Goal: Obtain resource: Download file/media

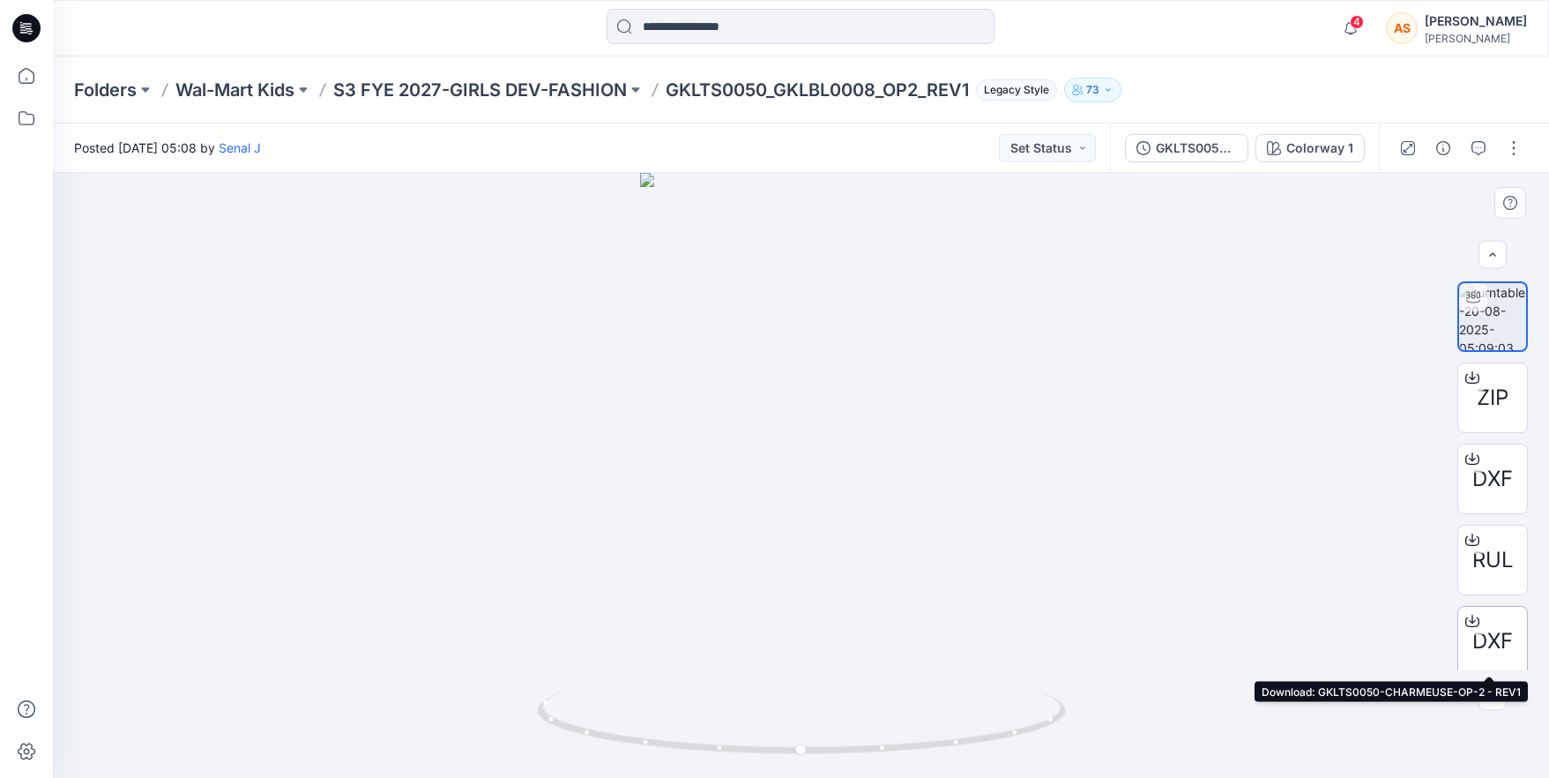
scroll to position [87, 0]
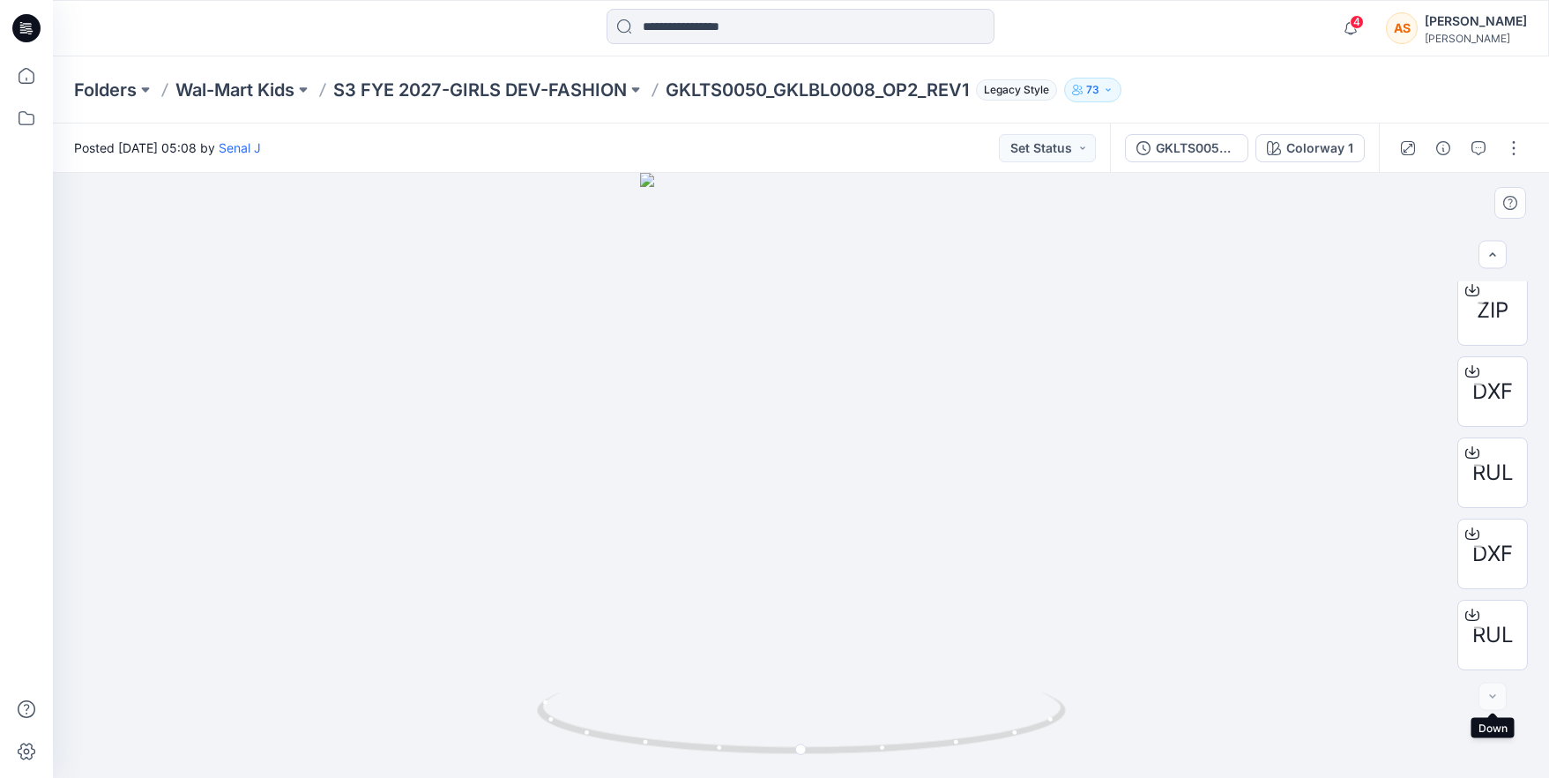
click at [1492, 695] on div at bounding box center [1493, 696] width 28 height 28
click at [1491, 633] on span "RUL" at bounding box center [1492, 635] width 41 height 32
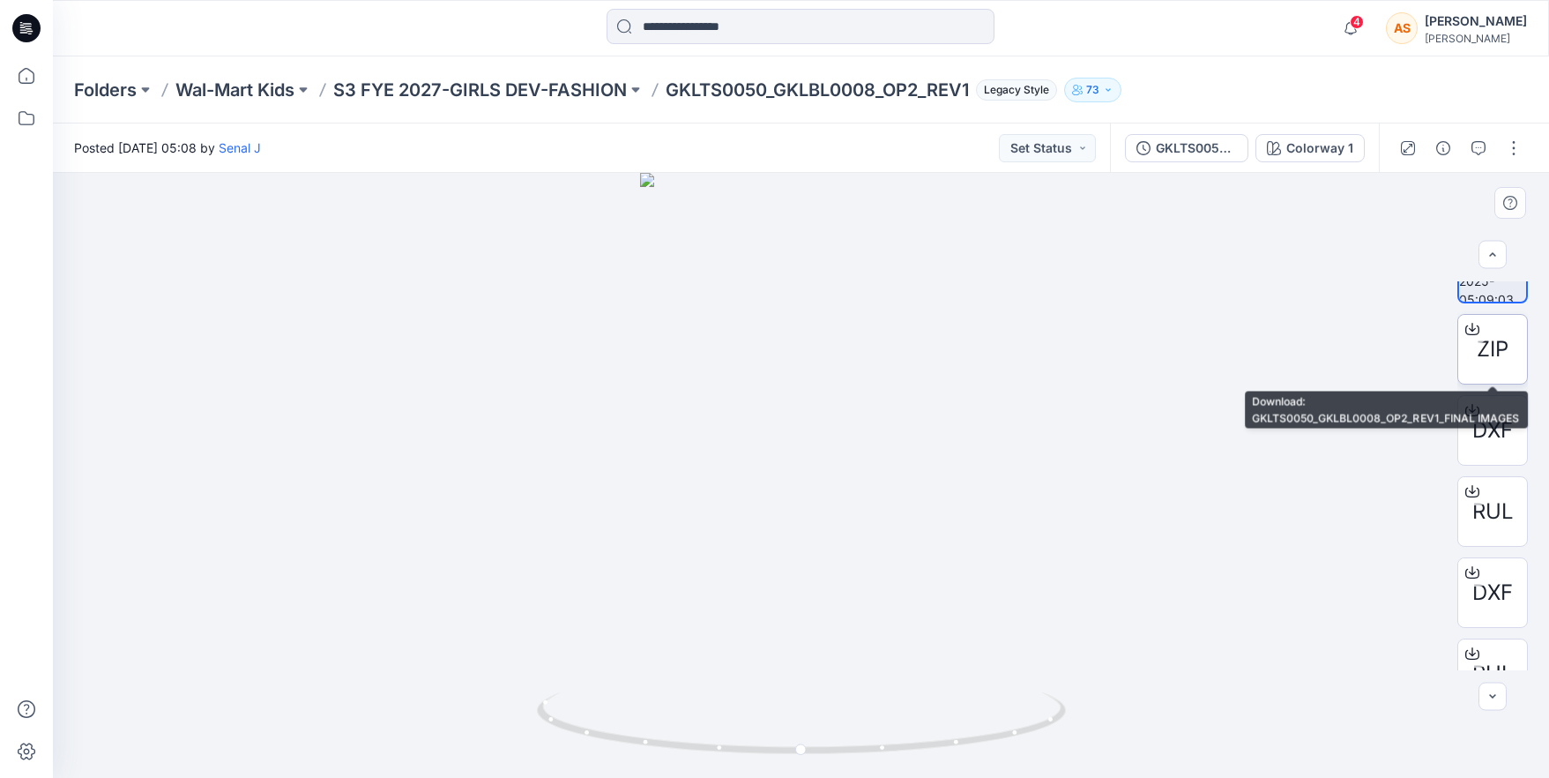
click at [1491, 361] on span "ZIP" at bounding box center [1493, 349] width 32 height 32
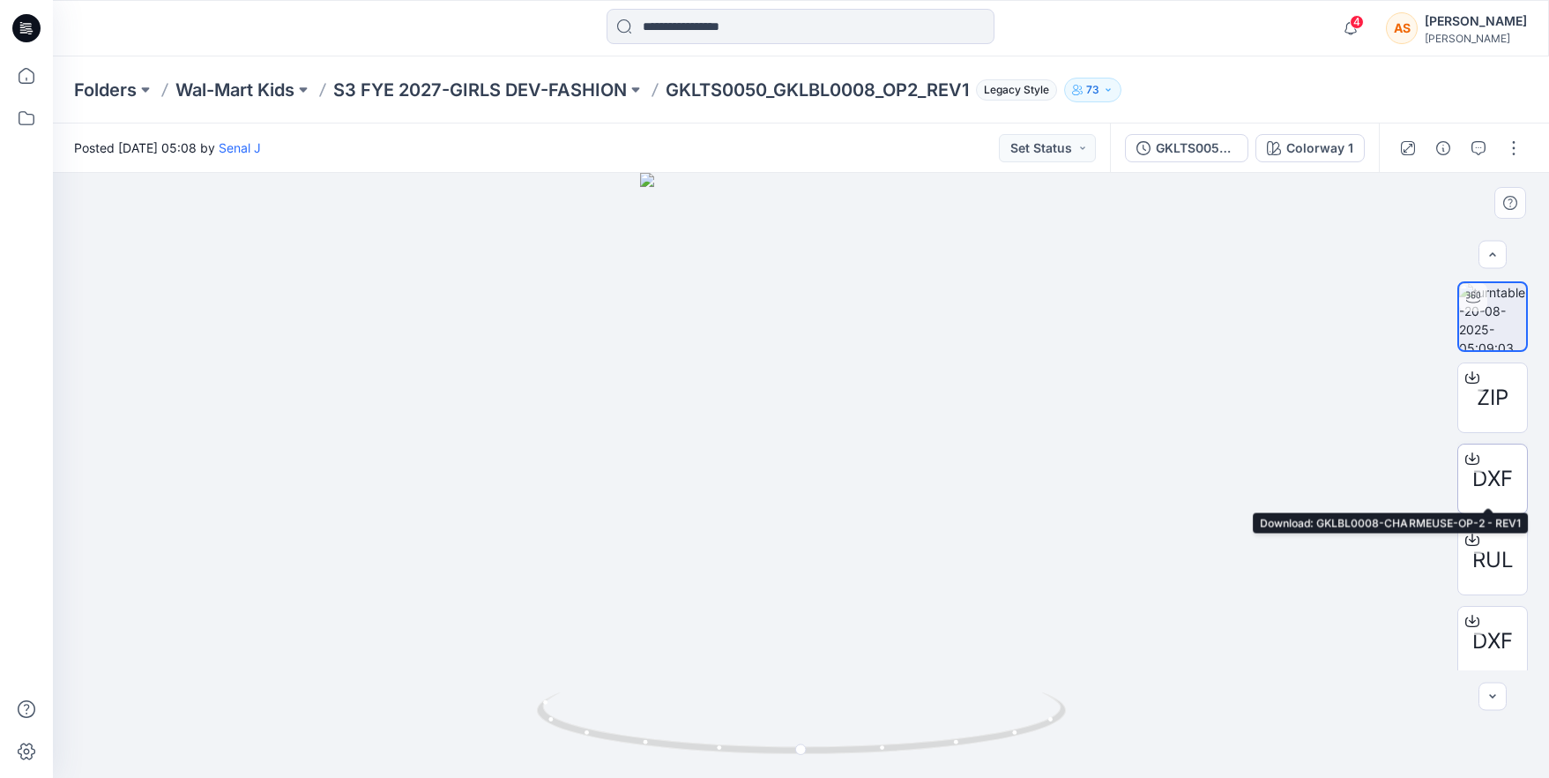
scroll to position [87, 0]
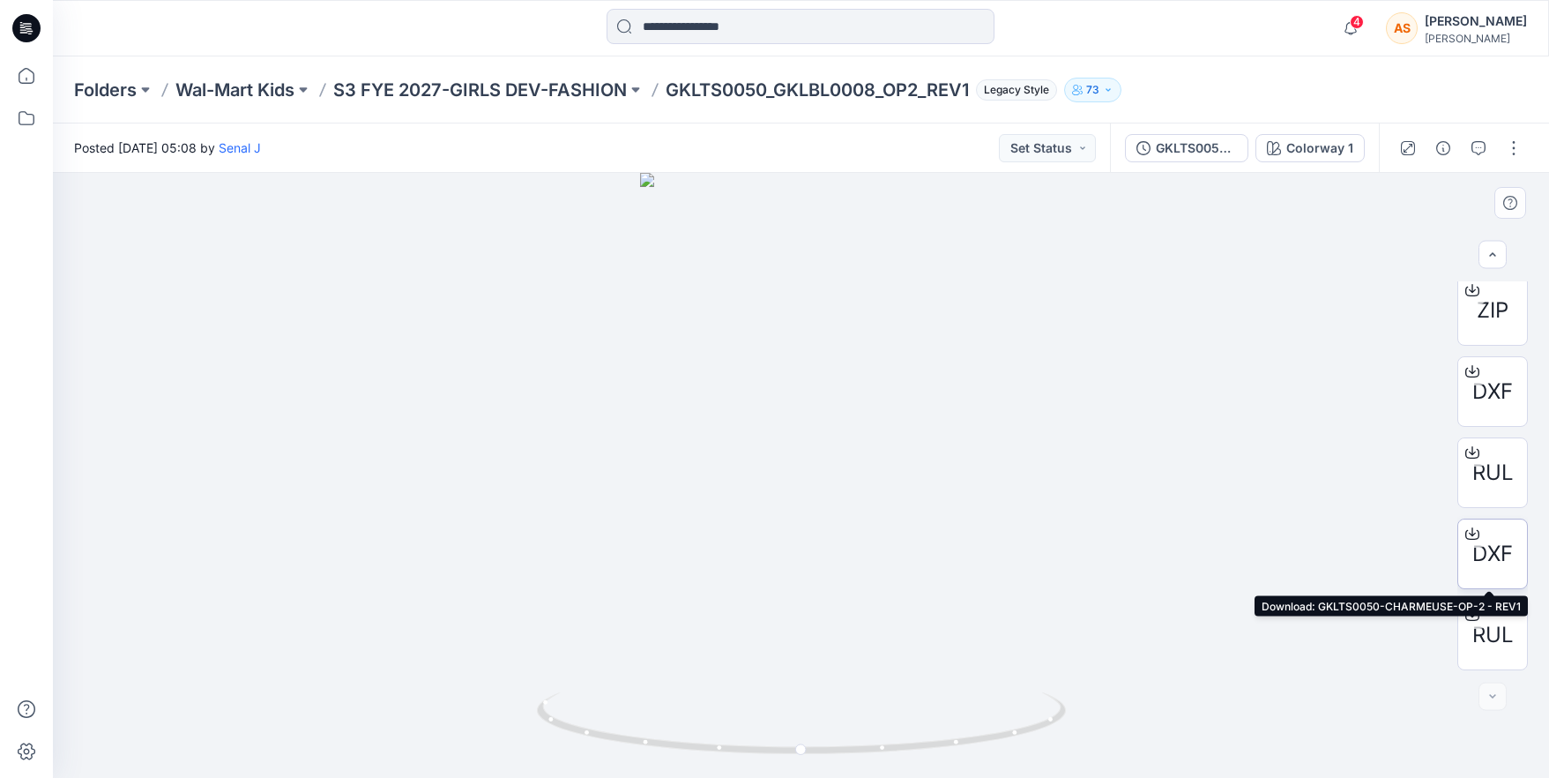
click at [1501, 544] on span "DXF" at bounding box center [1492, 554] width 41 height 32
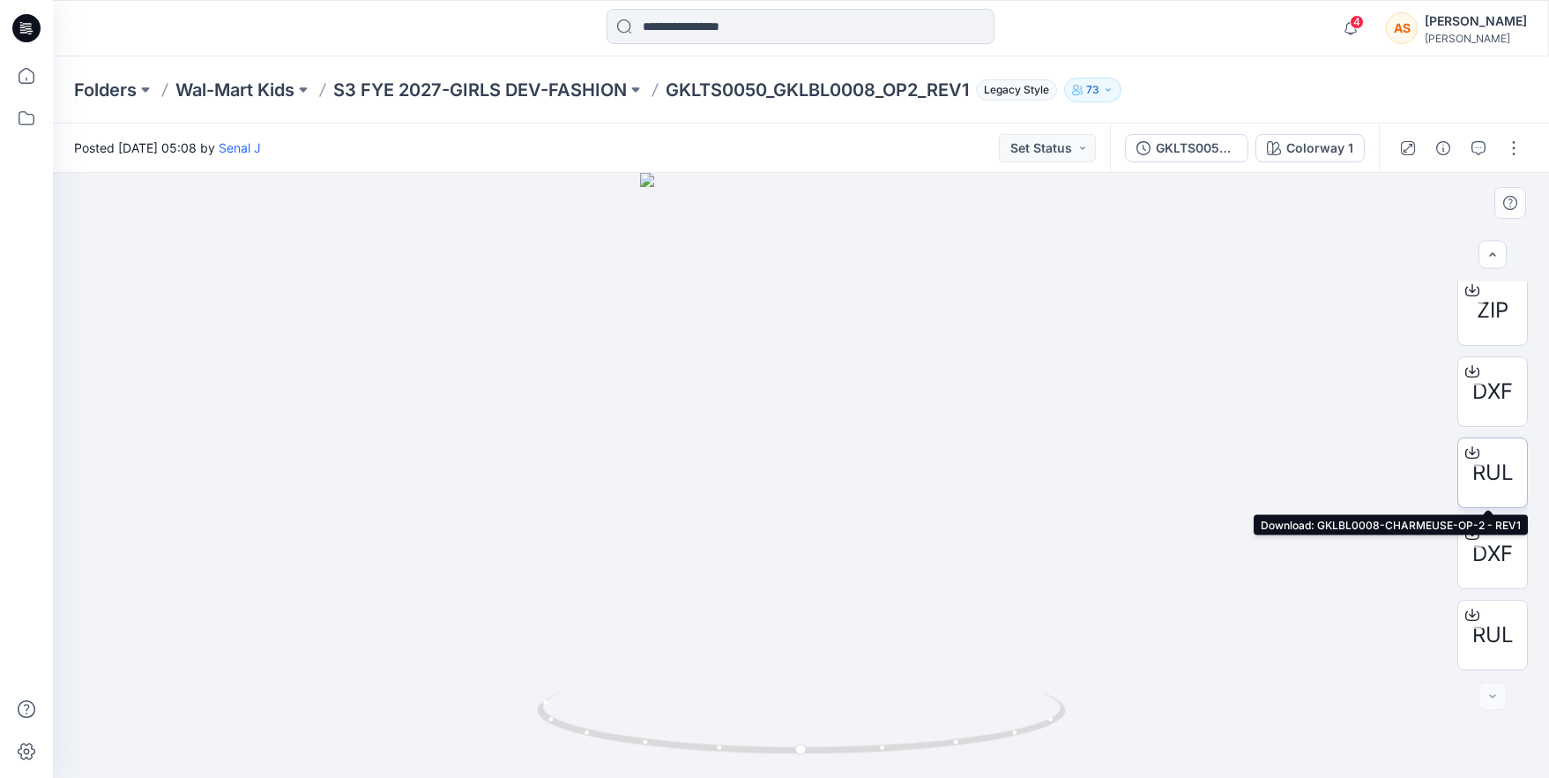
click at [1494, 474] on span "RUL" at bounding box center [1492, 473] width 41 height 32
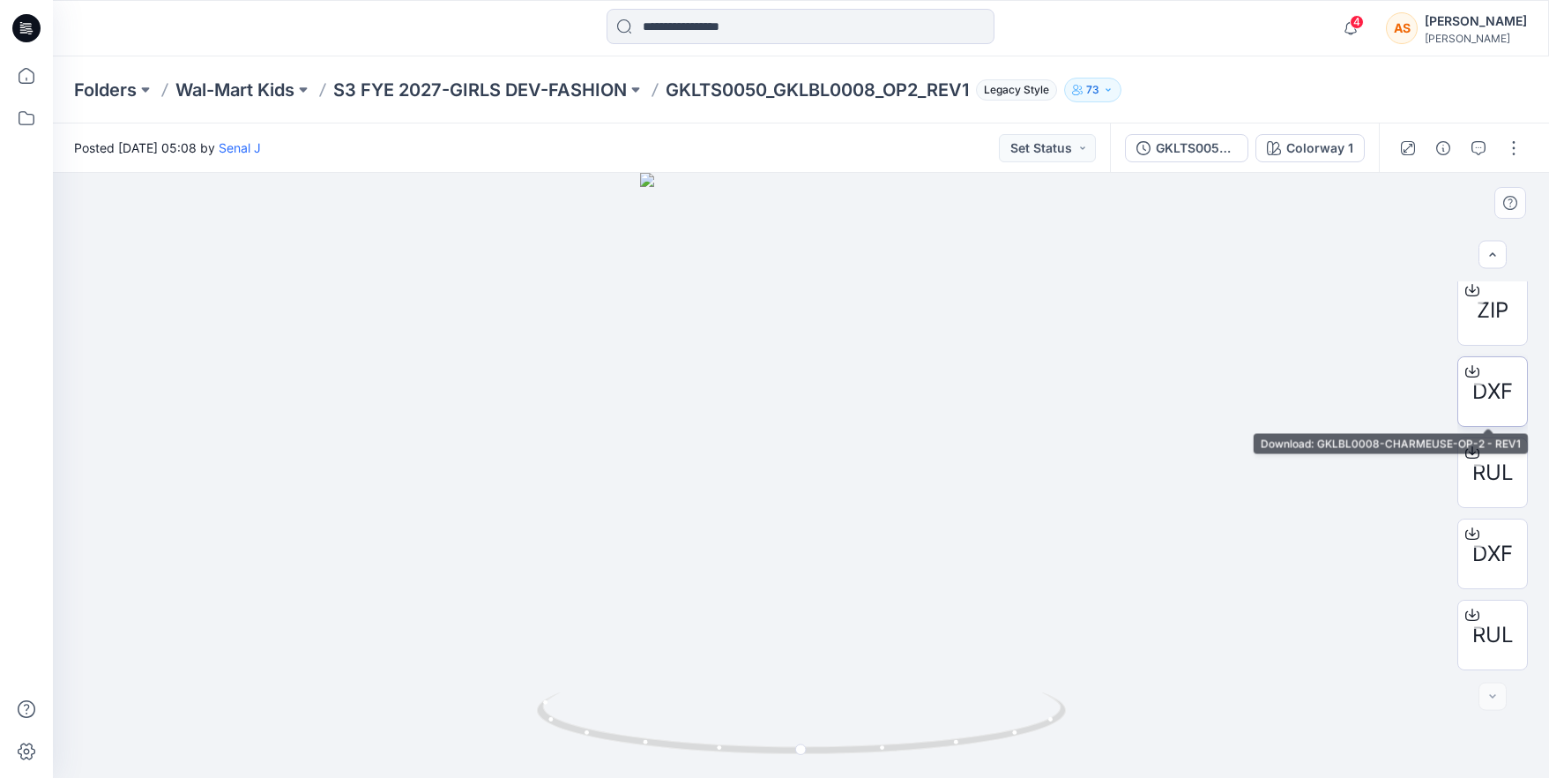
click at [1485, 395] on span "DXF" at bounding box center [1492, 392] width 41 height 32
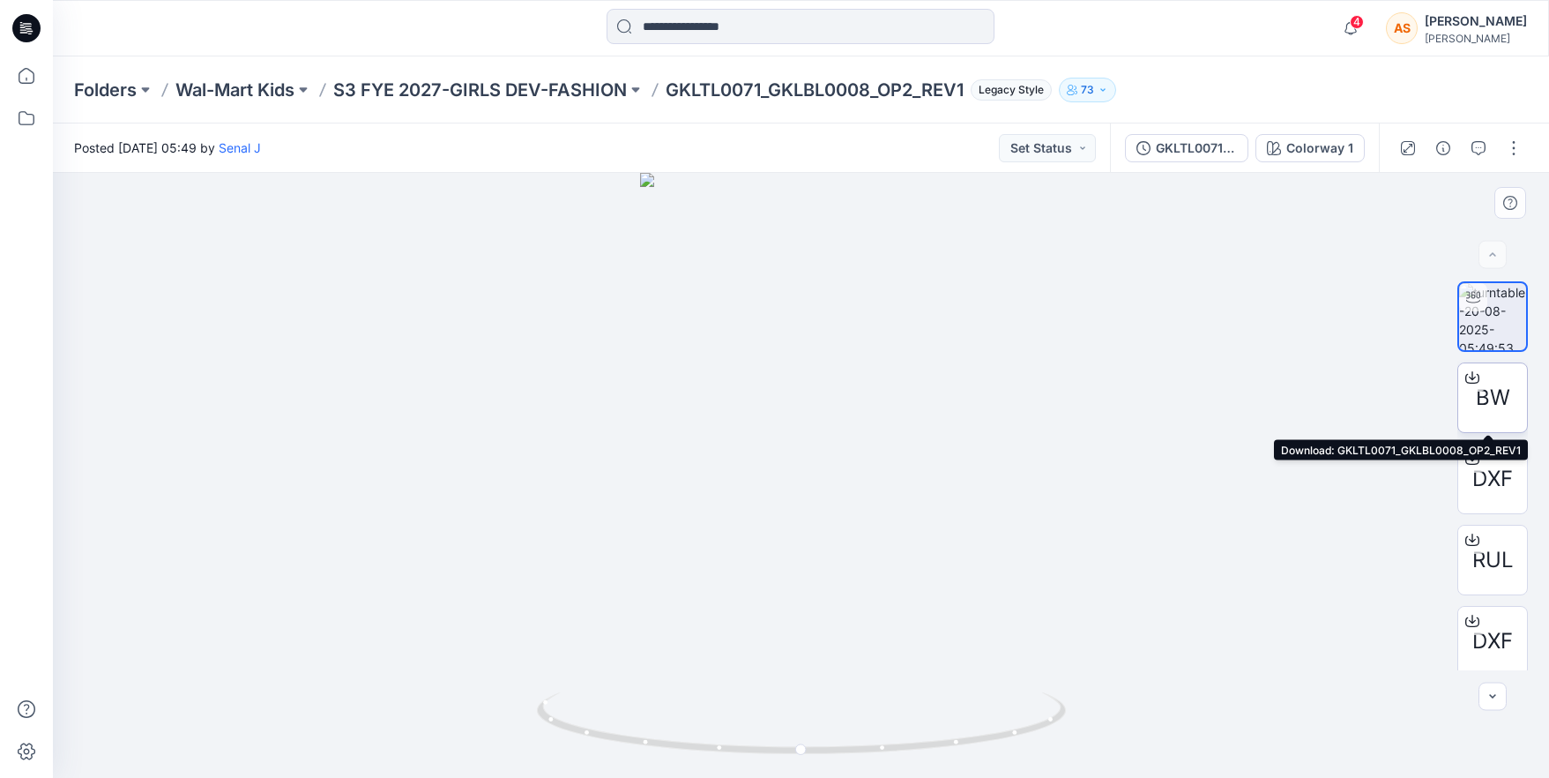
click at [1477, 416] on div "BW" at bounding box center [1492, 397] width 71 height 71
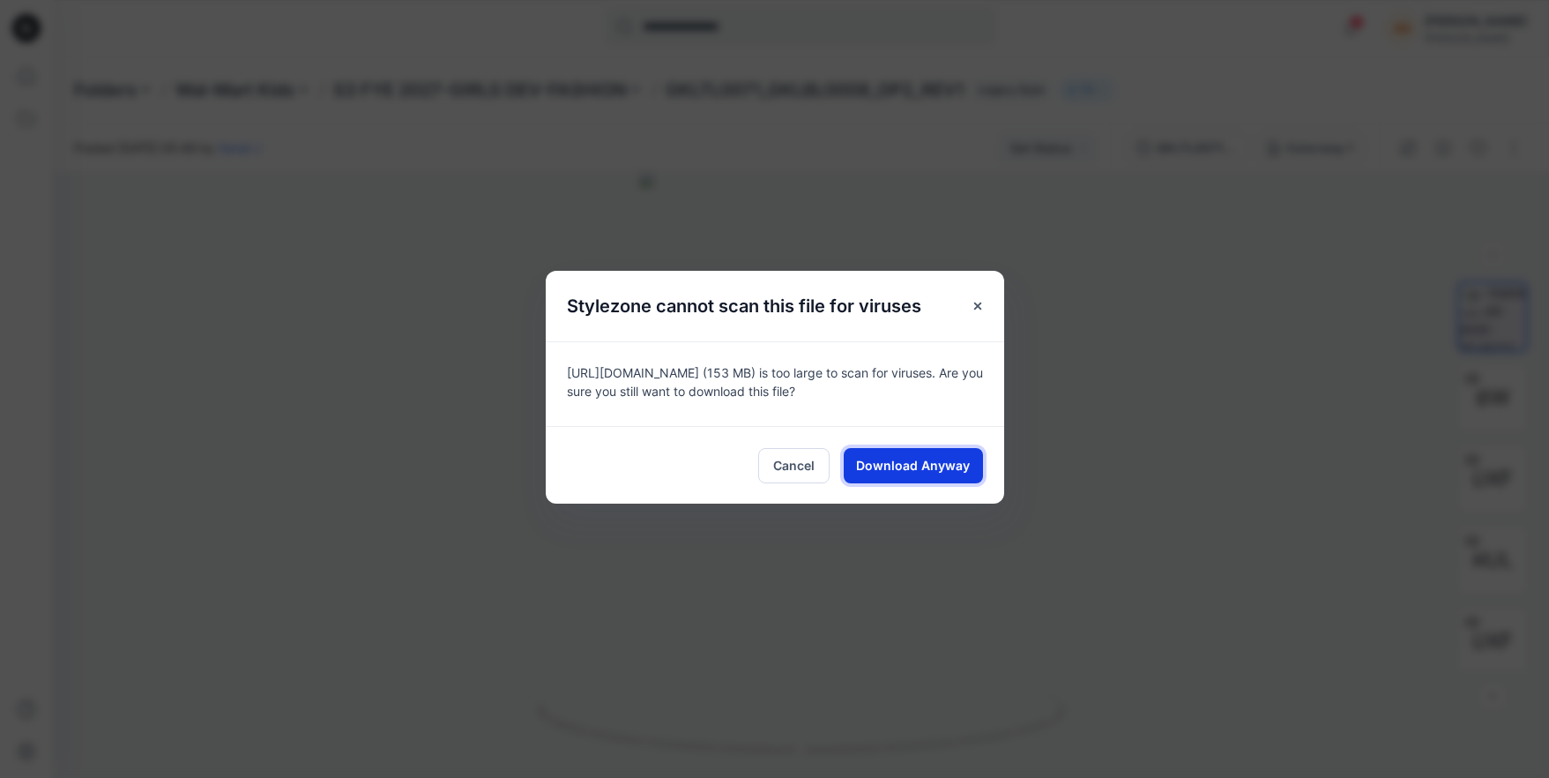
click at [942, 461] on span "Download Anyway" at bounding box center [913, 465] width 114 height 19
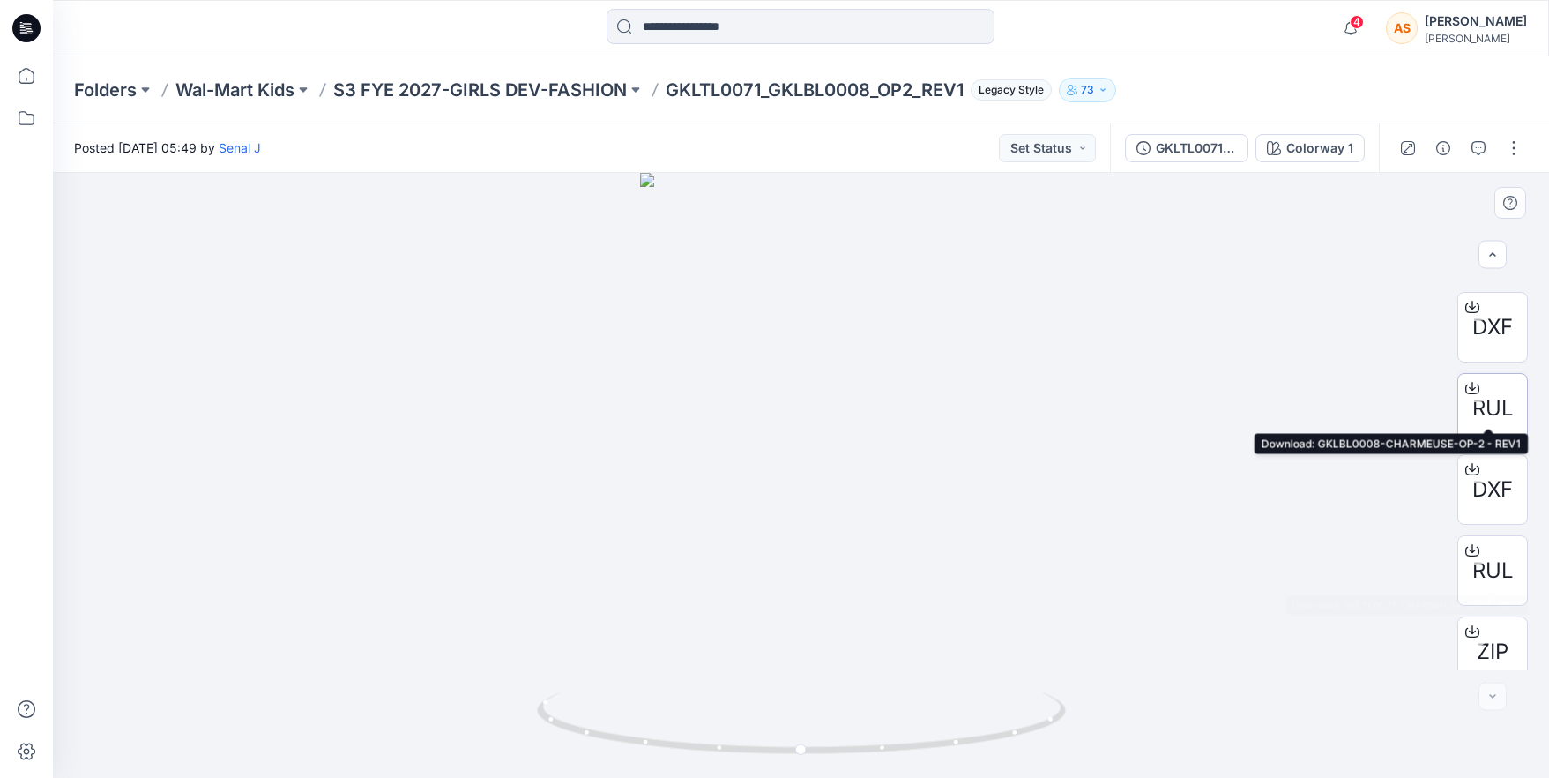
scroll to position [168, 0]
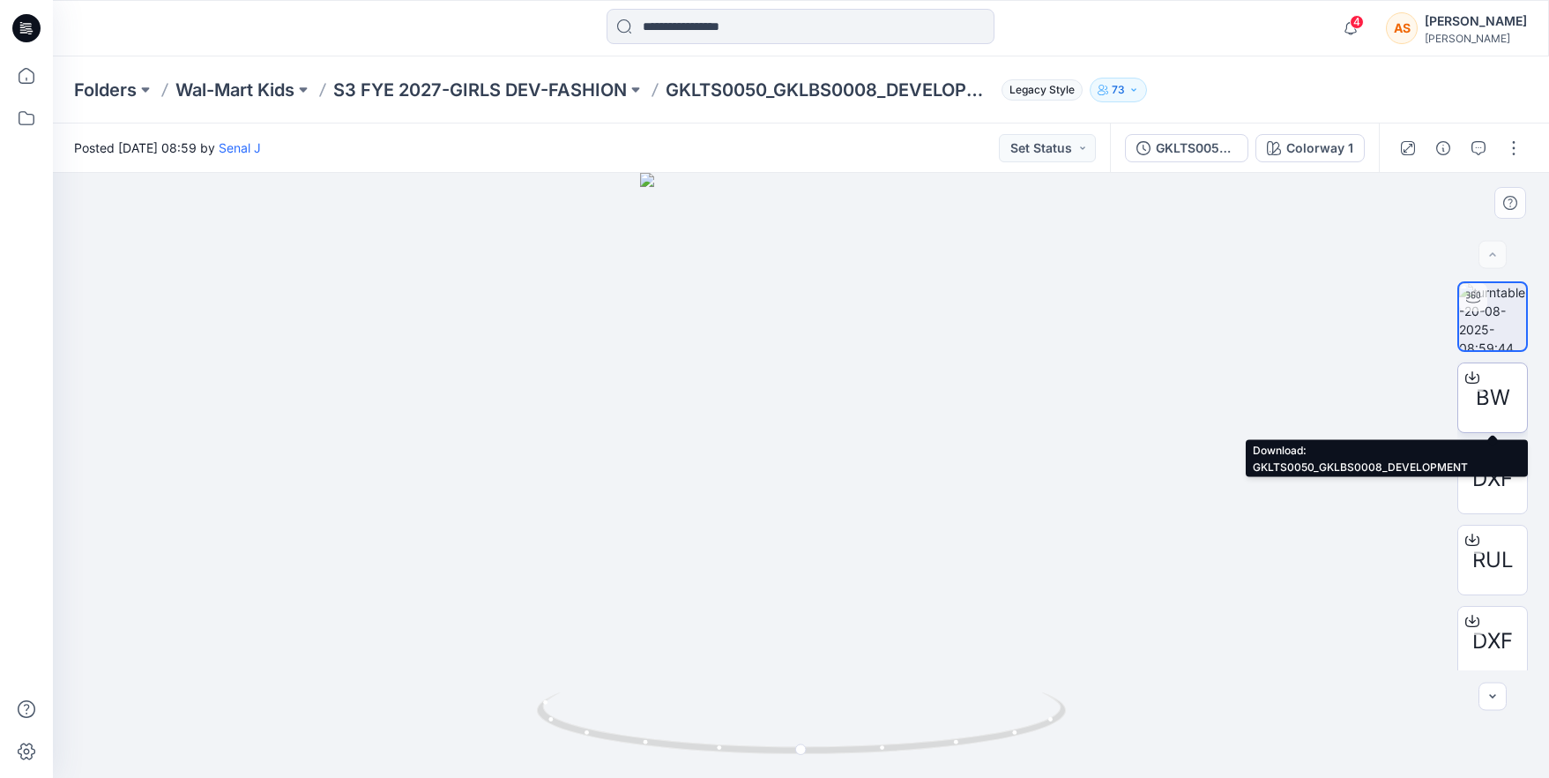
click at [1502, 414] on div "BW" at bounding box center [1492, 397] width 71 height 71
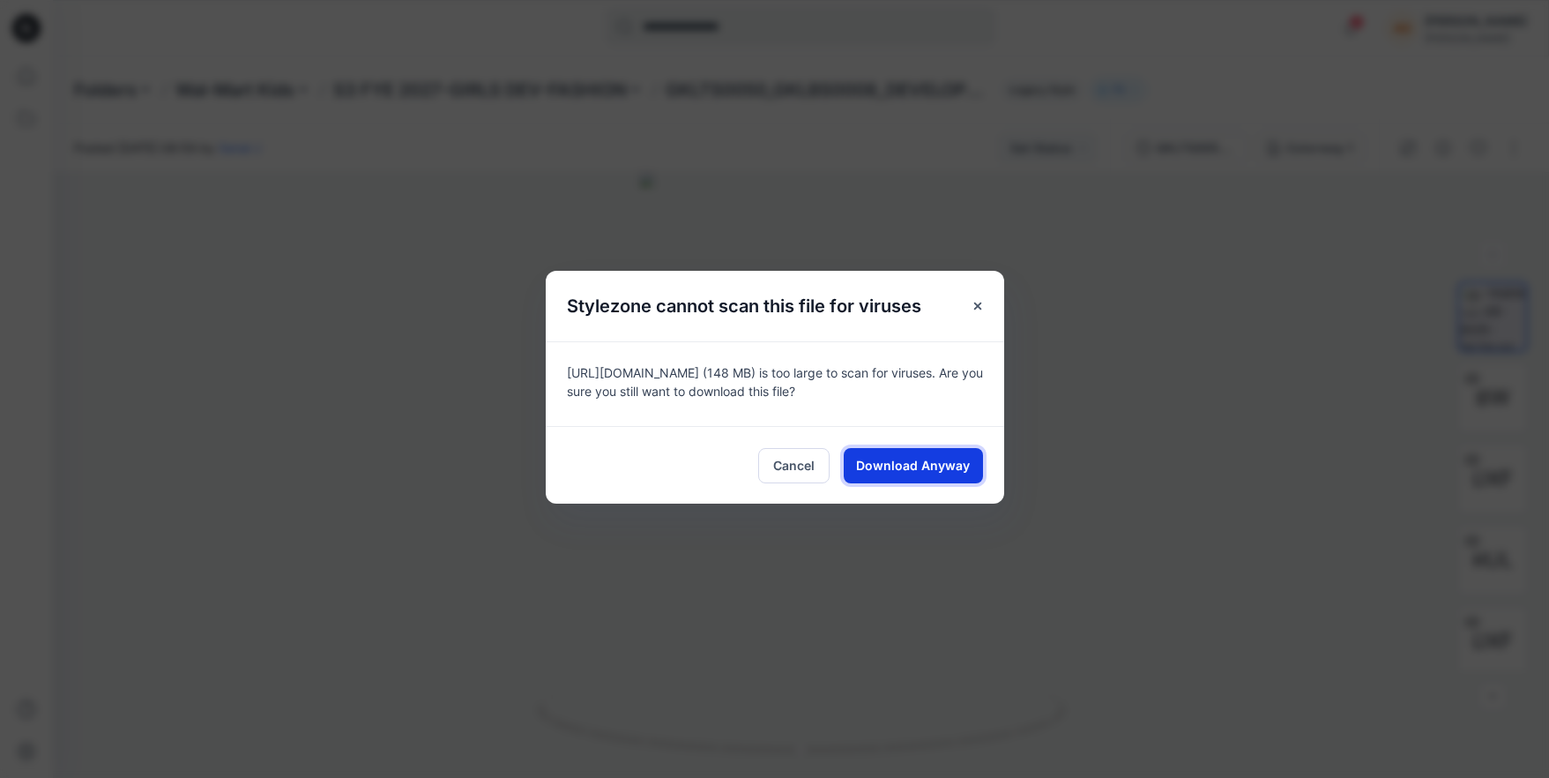
click at [914, 453] on button "Download Anyway" at bounding box center [913, 465] width 139 height 35
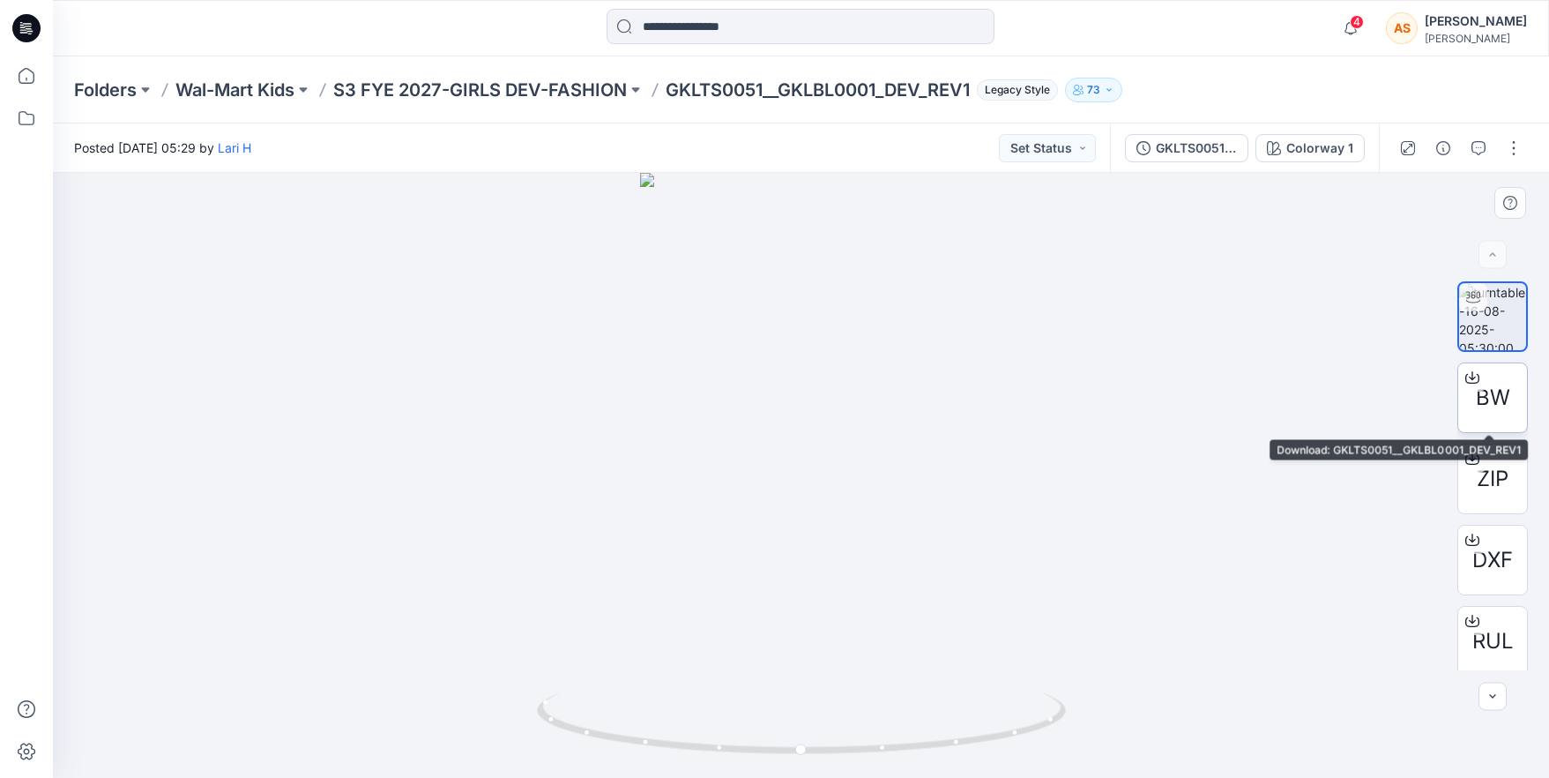
click at [1484, 398] on span "BW" at bounding box center [1493, 398] width 34 height 32
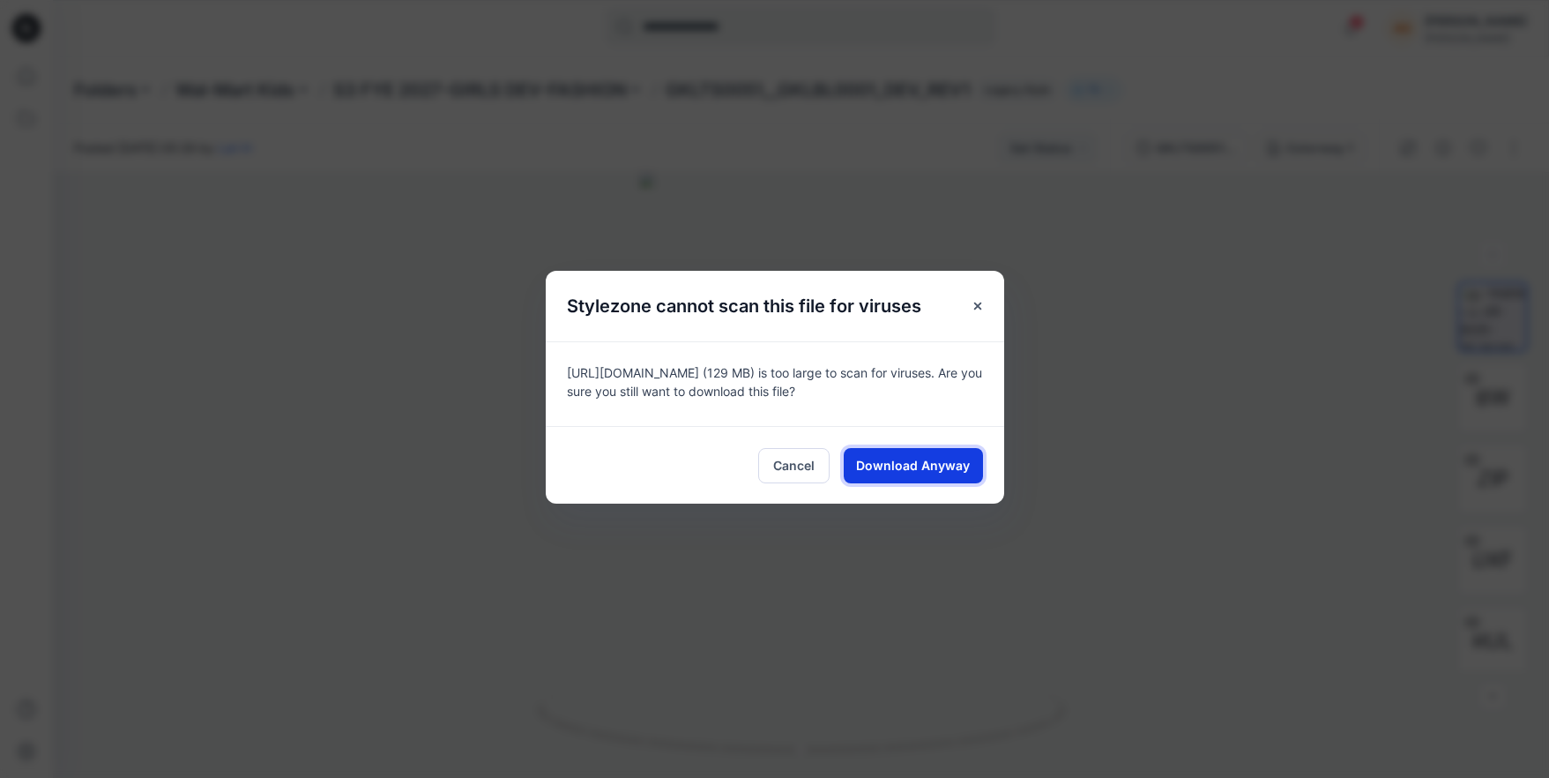
click at [914, 465] on span "Download Anyway" at bounding box center [913, 465] width 114 height 19
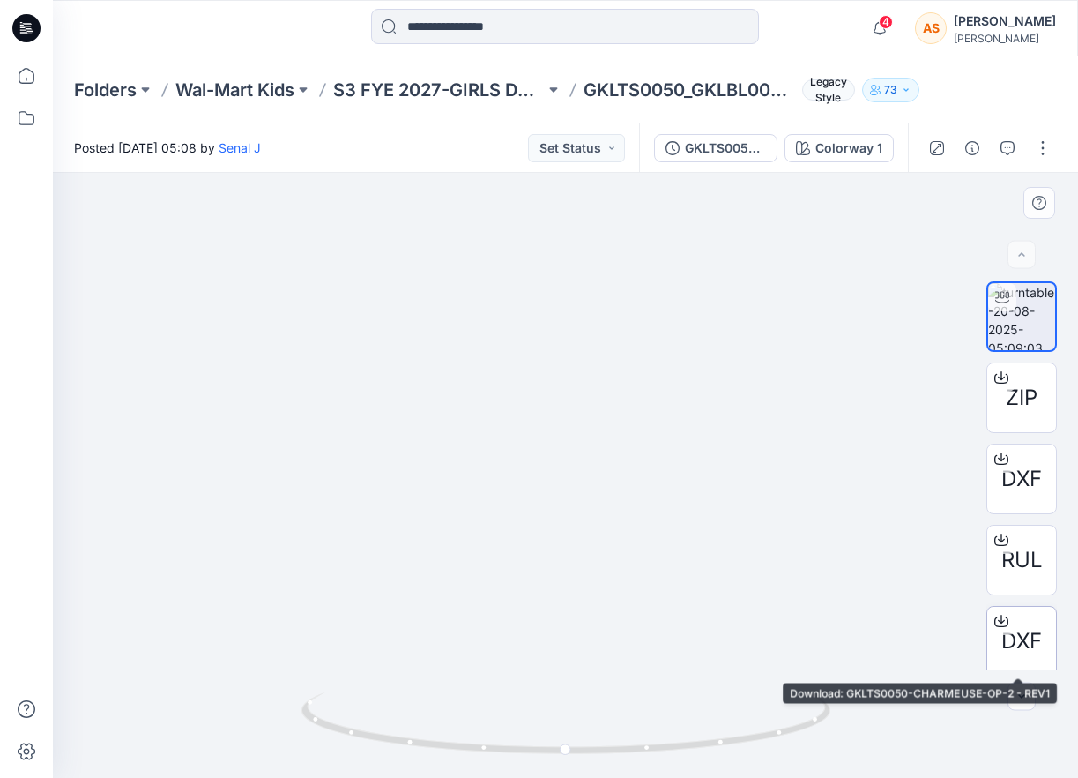
scroll to position [87, 0]
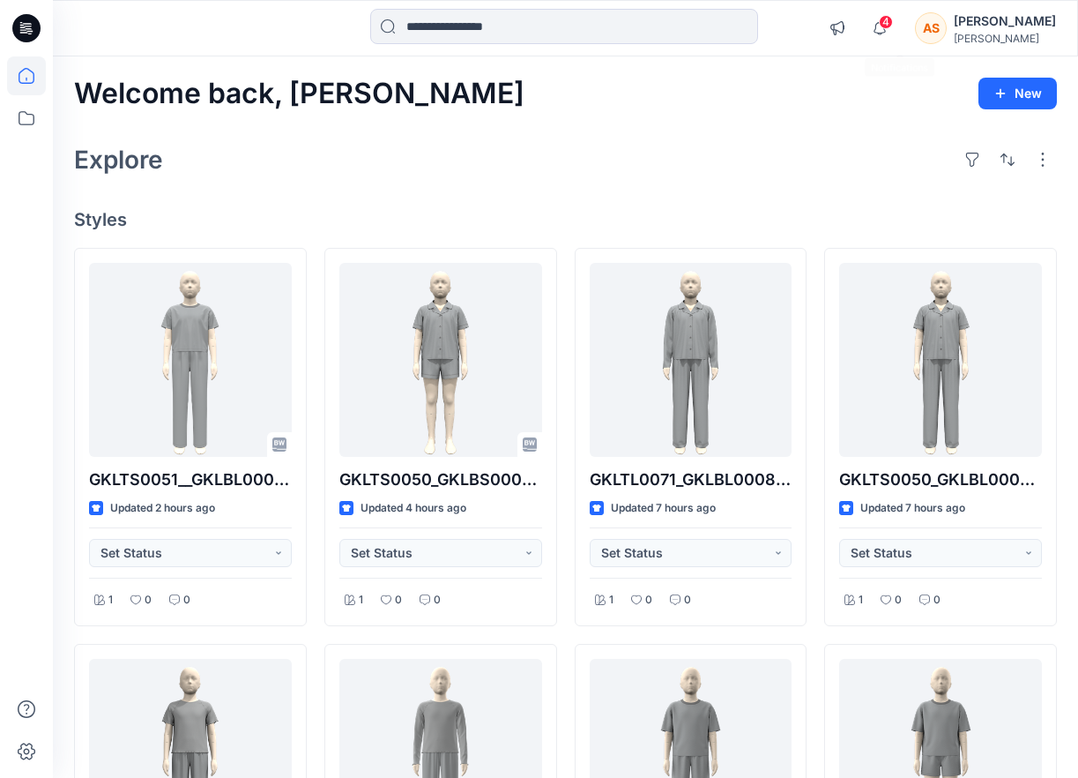
click at [890, 2] on div "4 Notifications Senal J shared GKLTS0050_GKLBS0008_DEVELOPMENT in S3 FYE 2027-G…" at bounding box center [565, 28] width 1025 height 56
click at [893, 23] on span "4" at bounding box center [886, 22] width 14 height 14
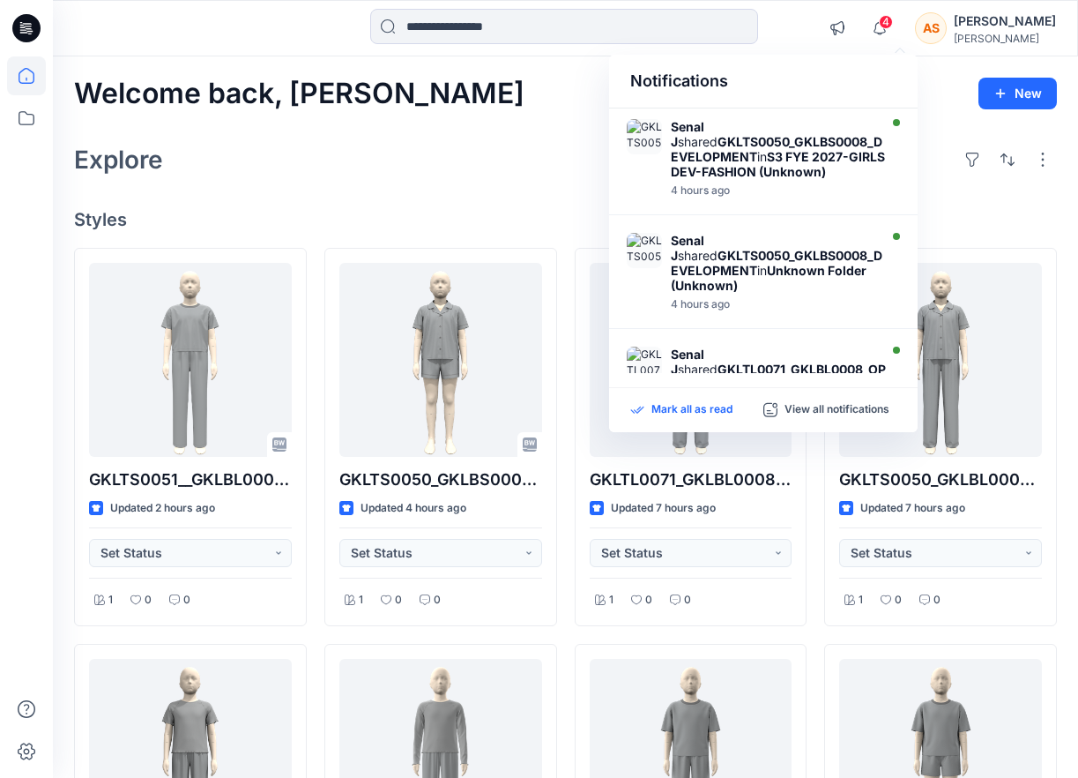
click at [682, 408] on p "Mark all as read" at bounding box center [692, 410] width 81 height 16
click at [799, 12] on div at bounding box center [564, 28] width 511 height 39
